Goal: Transaction & Acquisition: Subscribe to service/newsletter

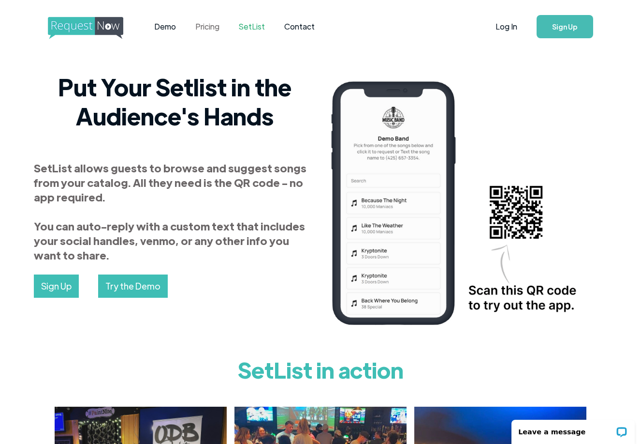
click at [204, 24] on link "Pricing" at bounding box center [208, 27] width 44 height 30
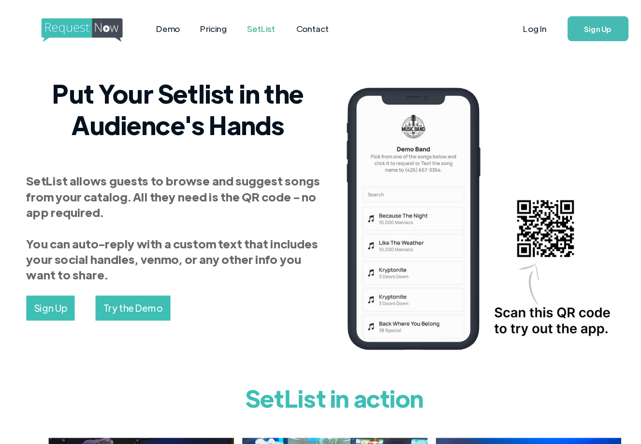
click at [235, 30] on link "SetList" at bounding box center [251, 27] width 45 height 30
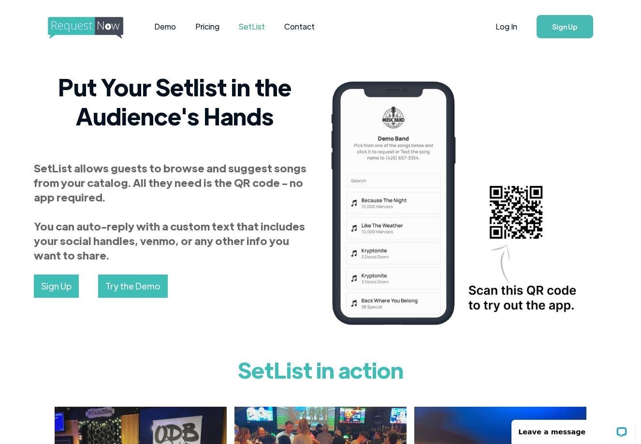
click at [58, 287] on link "Sign Up" at bounding box center [56, 285] width 45 height 23
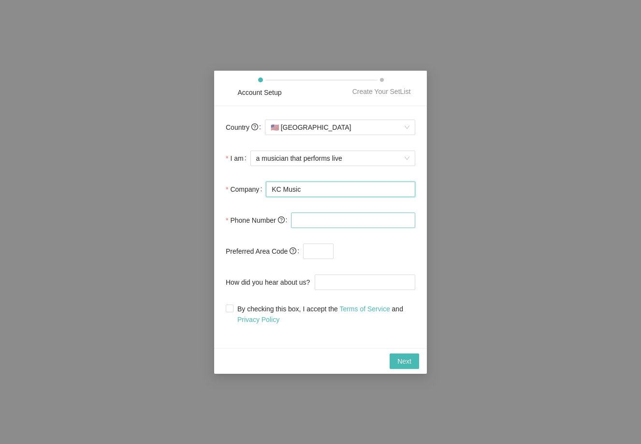
type input "KC Music"
type input "(774) 571-5424"
click at [400, 263] on form "Country 🇺🇸 United States I am a musician that performs live Company KC Music Ph…" at bounding box center [321, 221] width 190 height 207
click at [318, 253] on input "text" at bounding box center [318, 250] width 30 height 15
type input "0"
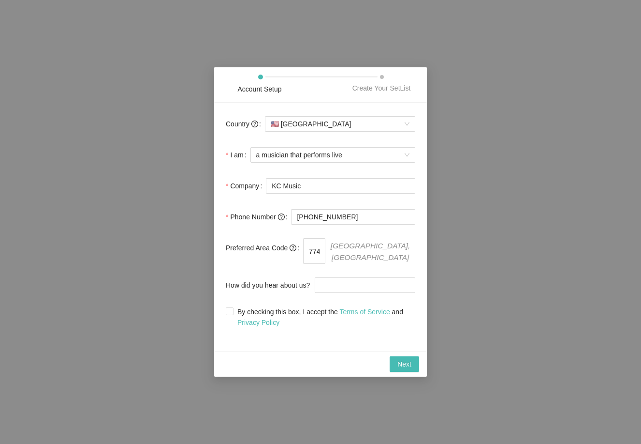
click at [374, 236] on form "Country 🇺🇸 United States I am a musician that performs live Company KC Music Ph…" at bounding box center [321, 220] width 190 height 213
click at [326, 252] on input "774" at bounding box center [314, 250] width 22 height 25
type input "617"
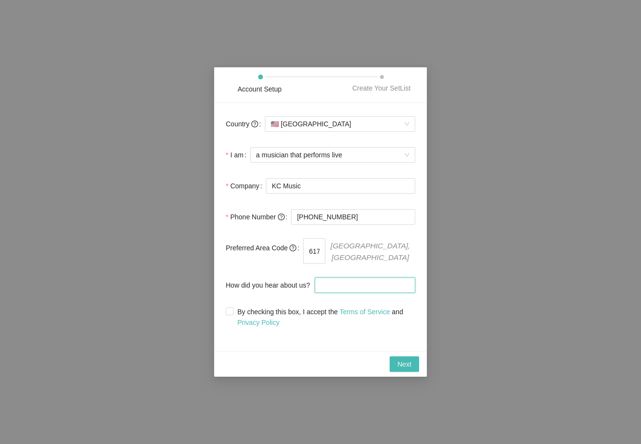
click at [351, 282] on input "How did you hear about us?" at bounding box center [365, 284] width 101 height 15
type input "ChatGPT"
click at [230, 309] on input "By checking this box, I accept the Terms of Service and Privacy Policy" at bounding box center [229, 310] width 7 height 7
checkbox input "true"
click at [410, 364] on span "Next" at bounding box center [405, 363] width 14 height 11
